Goal: Information Seeking & Learning: Check status

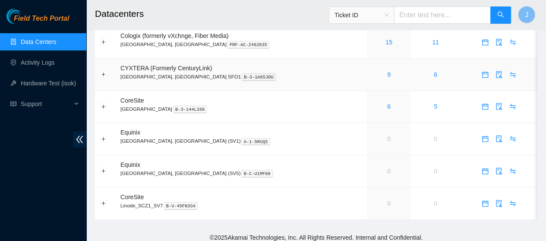
scroll to position [53, 0]
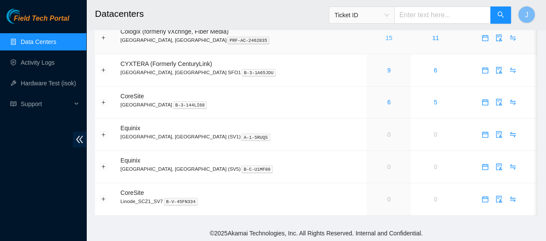
click at [385, 38] on link "15" at bounding box center [388, 38] width 7 height 7
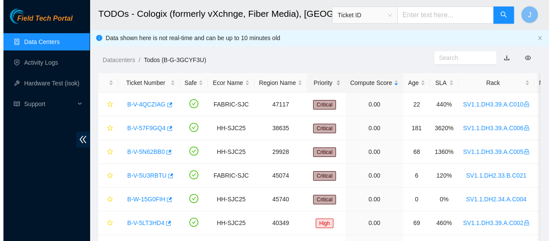
scroll to position [72, 0]
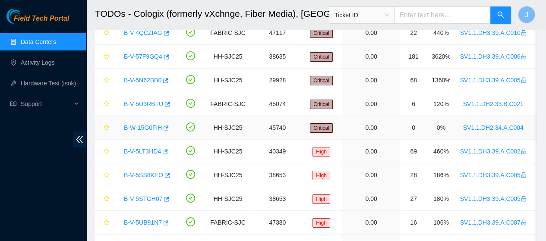
click at [141, 130] on link "B-W-15G0FIH" at bounding box center [143, 127] width 38 height 7
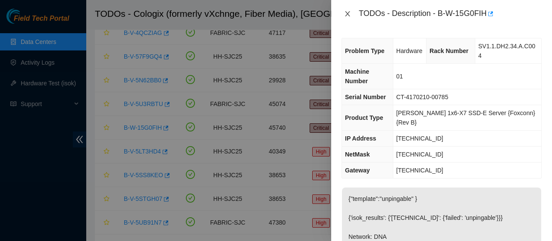
click at [346, 16] on icon "close" at bounding box center [347, 13] width 7 height 7
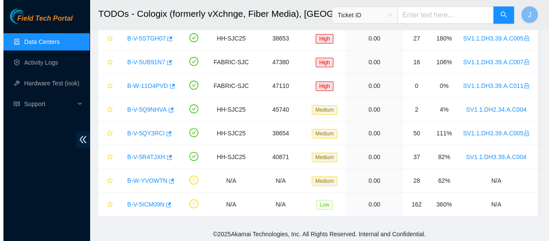
scroll to position [239, 0]
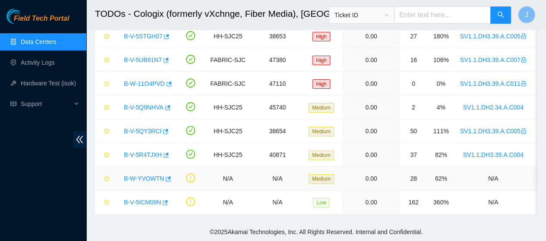
click at [152, 176] on link "B-W-YVOWTN" at bounding box center [144, 178] width 40 height 7
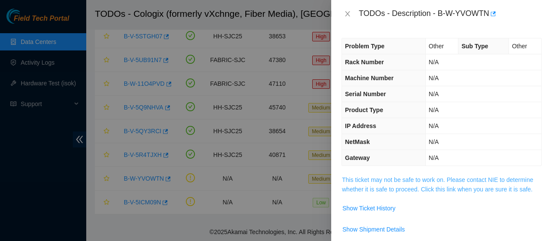
click at [379, 178] on link "This ticket may not be safe to work on. Please contact NIE to determine whether…" at bounding box center [438, 184] width 192 height 16
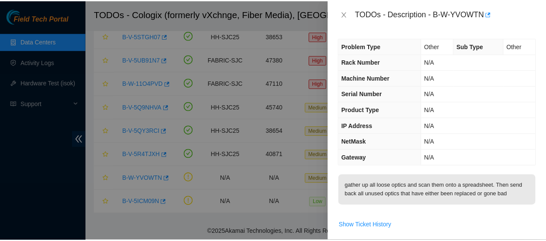
scroll to position [72, 0]
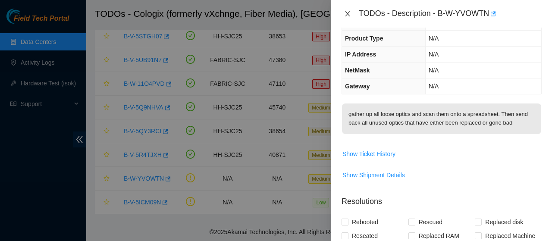
click at [346, 12] on icon "close" at bounding box center [347, 13] width 5 height 5
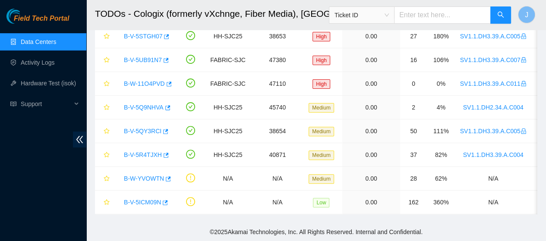
scroll to position [100, 0]
